Goal: Information Seeking & Learning: Learn about a topic

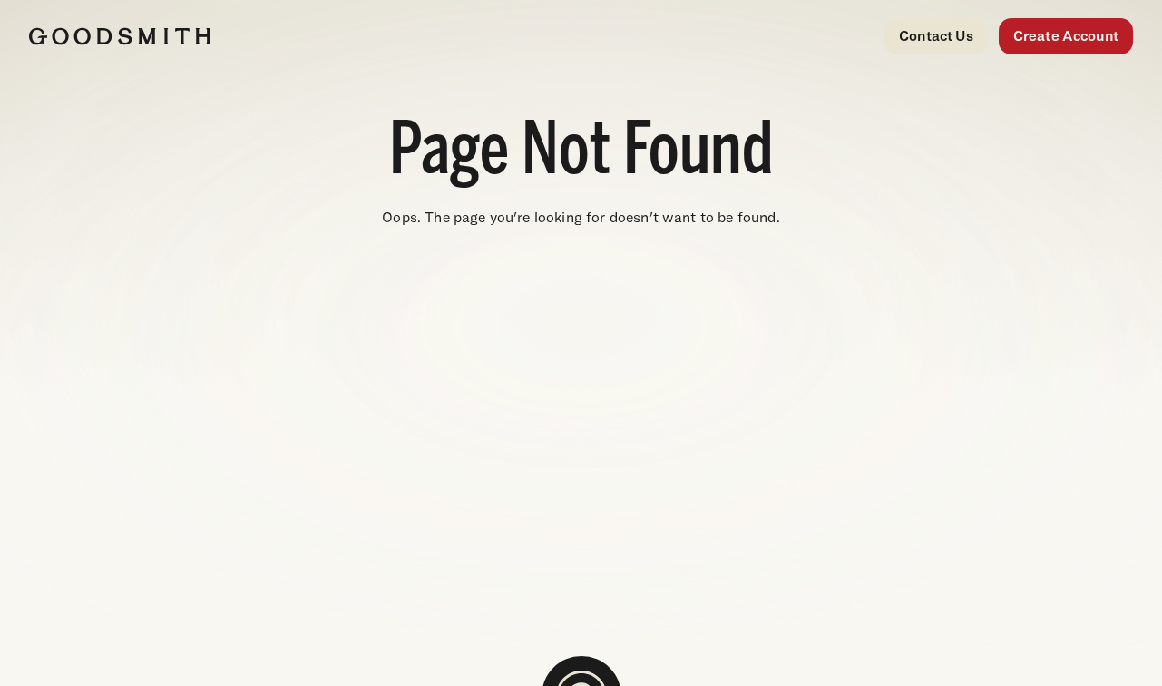
click at [103, 30] on img at bounding box center [119, 36] width 181 height 18
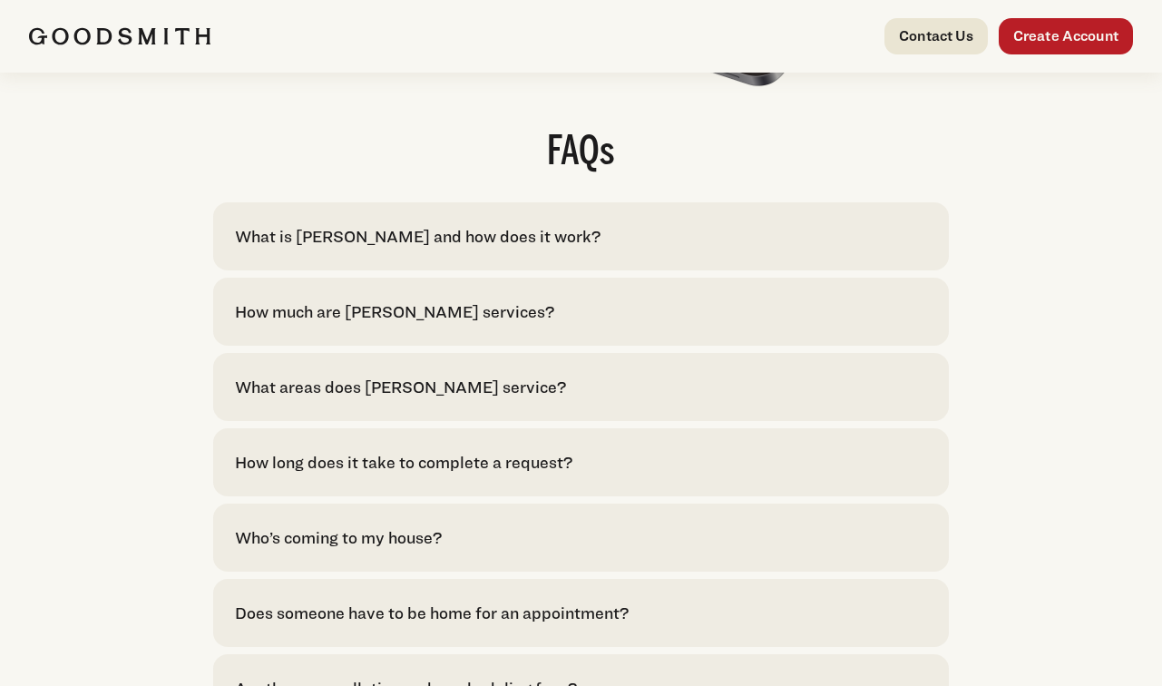
scroll to position [3744, 0]
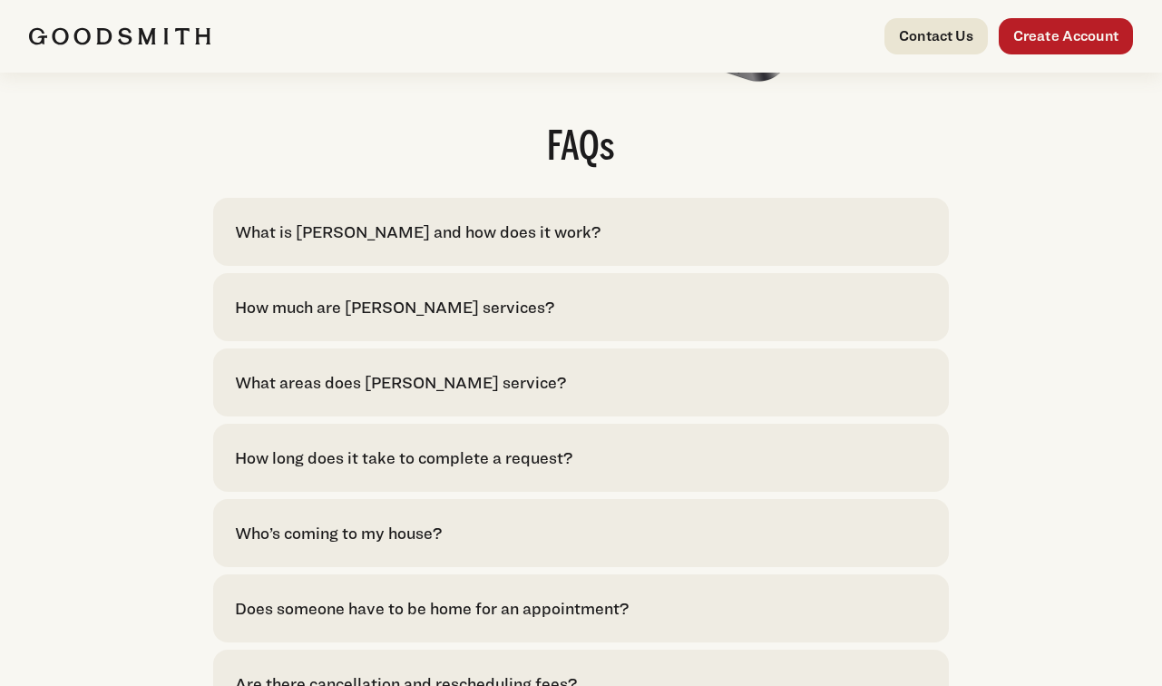
click at [409, 301] on div "What is [PERSON_NAME] and how does it work? [PERSON_NAME] is your convenient so…" at bounding box center [581, 533] width 736 height 671
click at [391, 295] on div "How much are [PERSON_NAME] services?" at bounding box center [394, 307] width 319 height 25
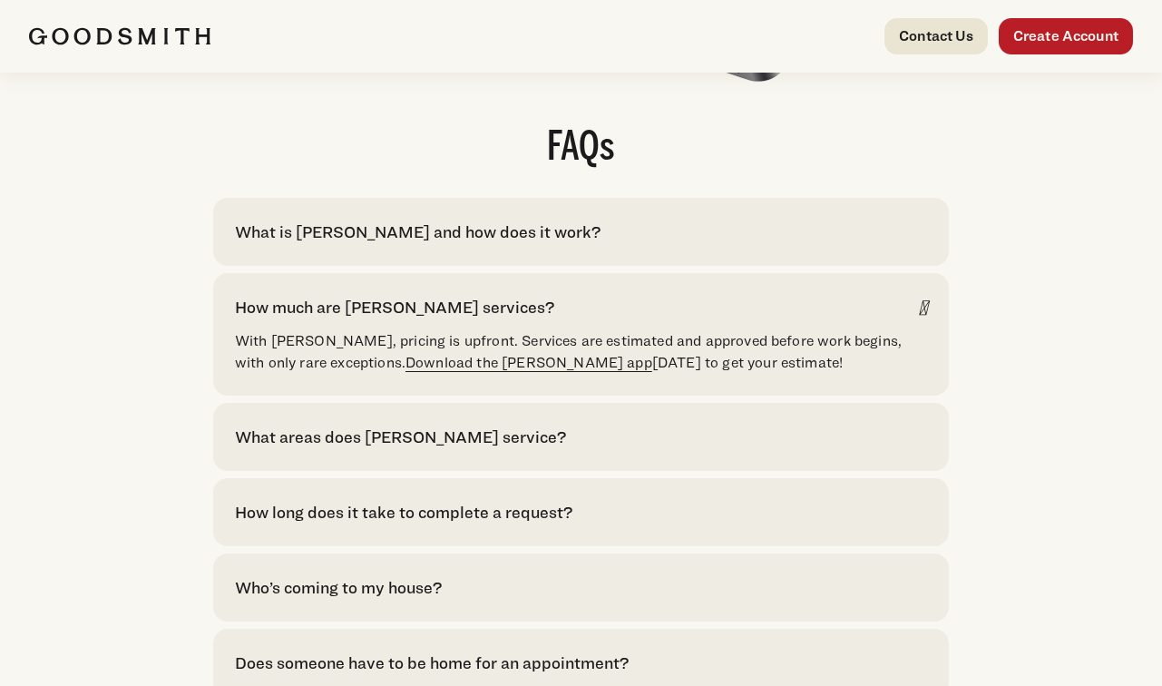
click at [481, 354] on link "Download the [PERSON_NAME] app" at bounding box center [529, 362] width 247 height 17
